Goal: Check status: Check status

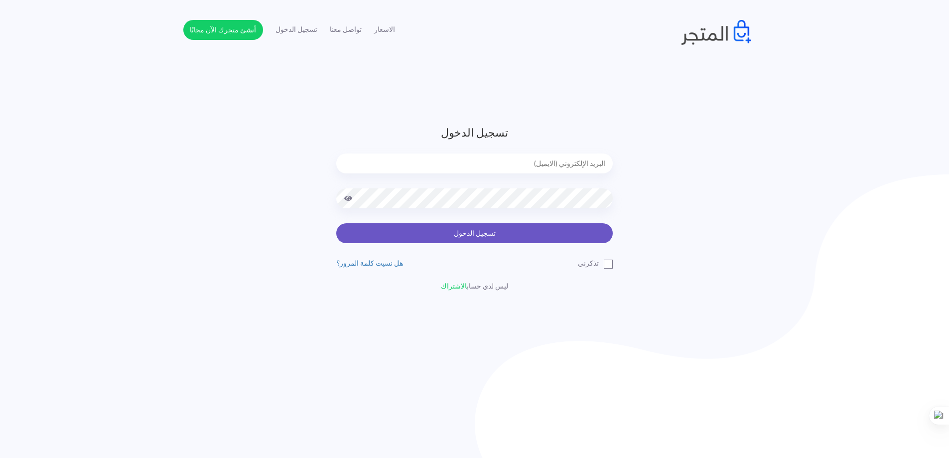
type input "[EMAIL_ADDRESS][DOMAIN_NAME]"
click at [493, 234] on button "تسجيل الدخول" at bounding box center [474, 233] width 276 height 20
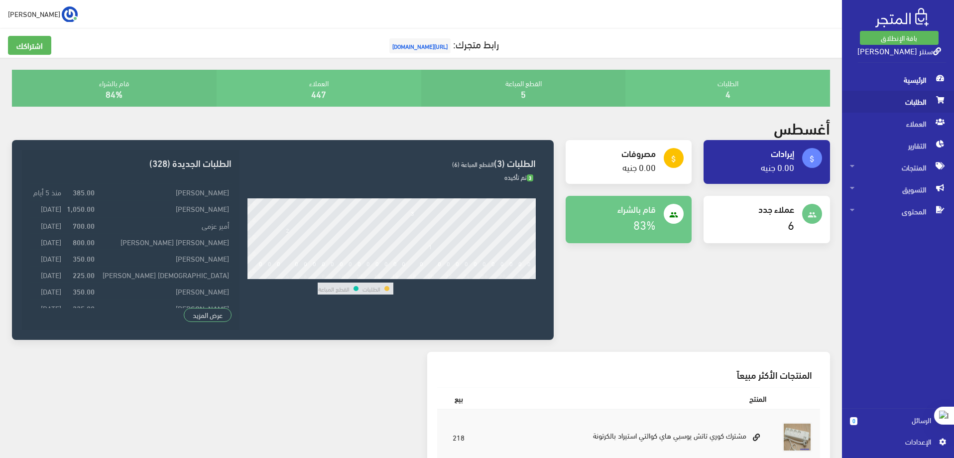
click at [918, 109] on span "الطلبات" at bounding box center [898, 102] width 96 height 22
